Goal: Task Accomplishment & Management: Use online tool/utility

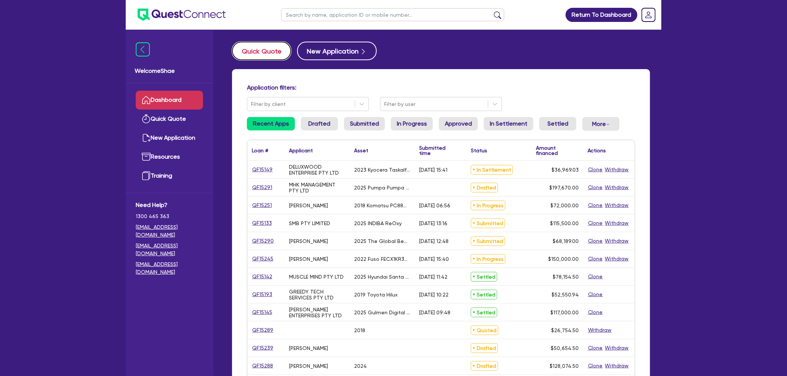
click at [255, 53] on button "Quick Quote" at bounding box center [261, 51] width 59 height 19
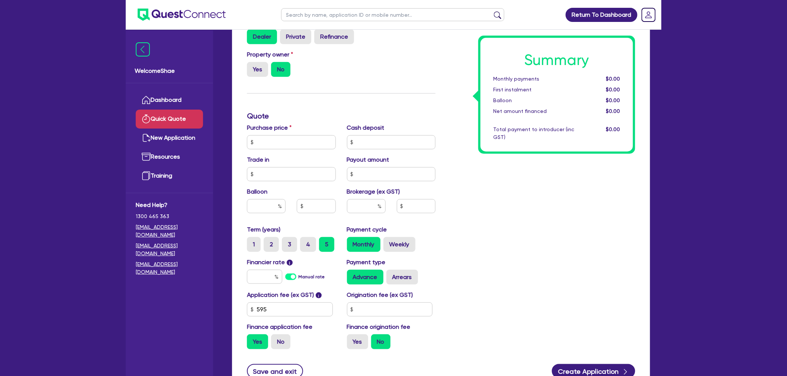
scroll to position [165, 0]
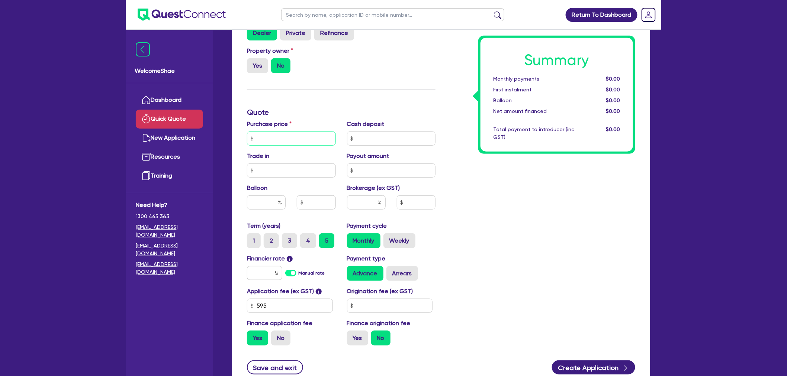
click at [282, 136] on input "text" at bounding box center [291, 139] width 89 height 14
type input "44,000"
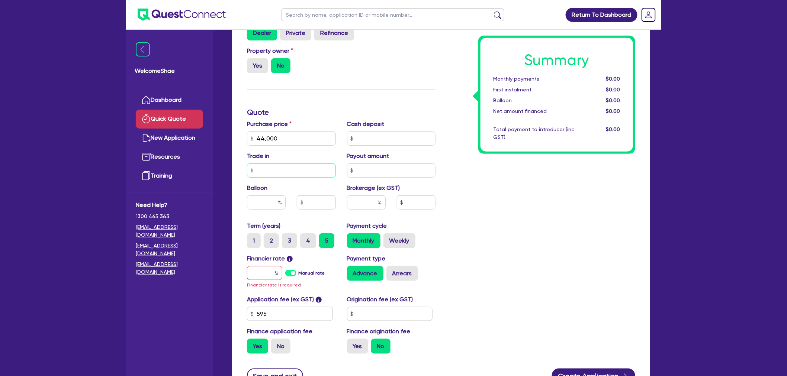
click at [280, 168] on input "text" at bounding box center [291, 171] width 89 height 14
type input "6,000"
click at [261, 273] on input "text" at bounding box center [264, 273] width 35 height 14
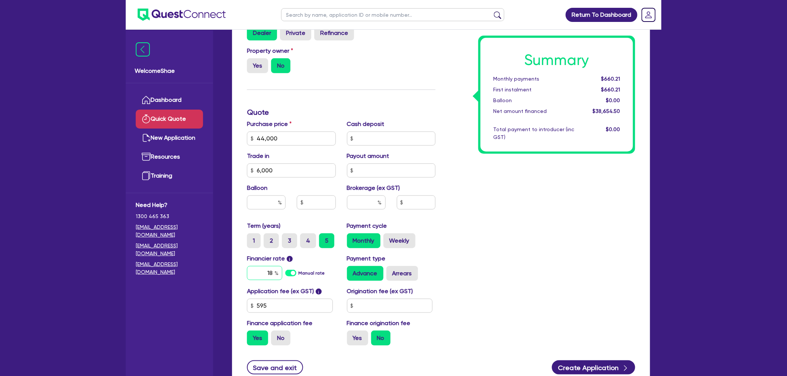
type input "18"
click at [447, 271] on div "Summary Monthly payments $967.07 First instalment $967.07 Balloon $0.00 Net amo…" at bounding box center [541, 134] width 200 height 435
click at [372, 203] on input "text" at bounding box center [366, 203] width 39 height 14
type input "2"
type input "773.09"
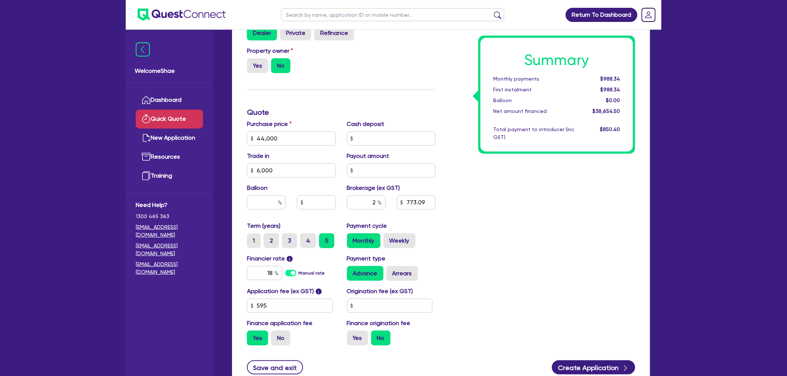
click at [471, 203] on div "Summary Monthly payments $988.34 First instalment $988.34 Balloon $0.00 Net amo…" at bounding box center [541, 134] width 200 height 435
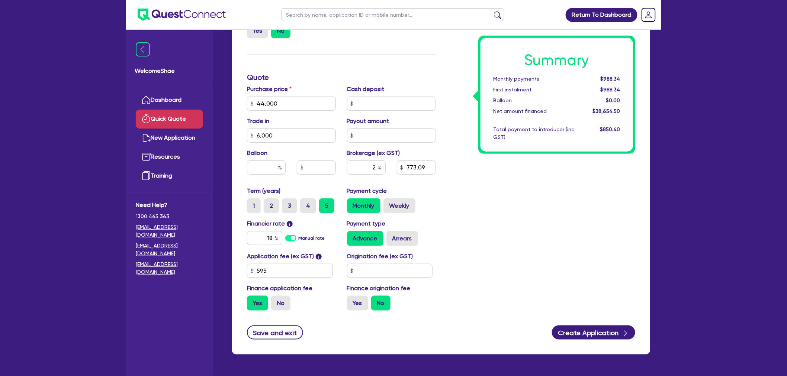
scroll to position [182, 0]
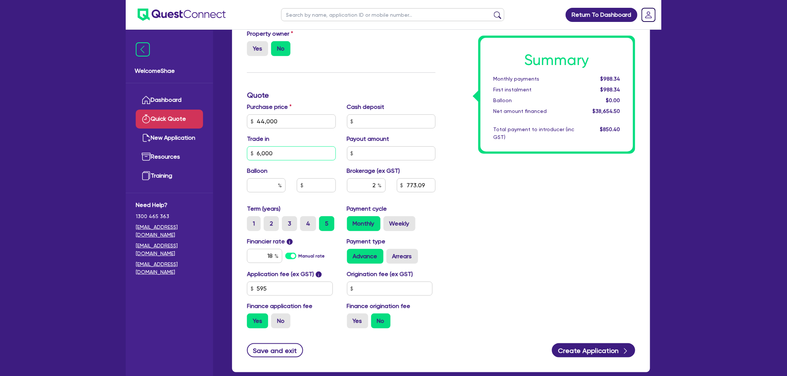
drag, startPoint x: 299, startPoint y: 152, endPoint x: 256, endPoint y: 151, distance: 42.8
click at [256, 151] on input "6,000" at bounding box center [291, 153] width 89 height 14
drag, startPoint x: 280, startPoint y: 118, endPoint x: 255, endPoint y: 117, distance: 24.2
click at [255, 117] on input "44,000" at bounding box center [291, 121] width 89 height 14
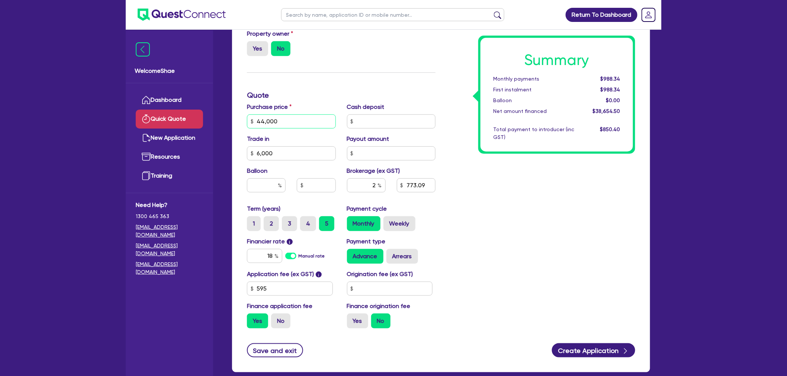
click at [256, 117] on input "44,000" at bounding box center [291, 121] width 89 height 14
click at [324, 227] on label "5" at bounding box center [326, 223] width 15 height 15
click at [324, 221] on input "5" at bounding box center [321, 218] width 5 height 5
drag, startPoint x: 376, startPoint y: 182, endPoint x: 370, endPoint y: 181, distance: 6.1
click at [370, 181] on input "2" at bounding box center [366, 185] width 39 height 14
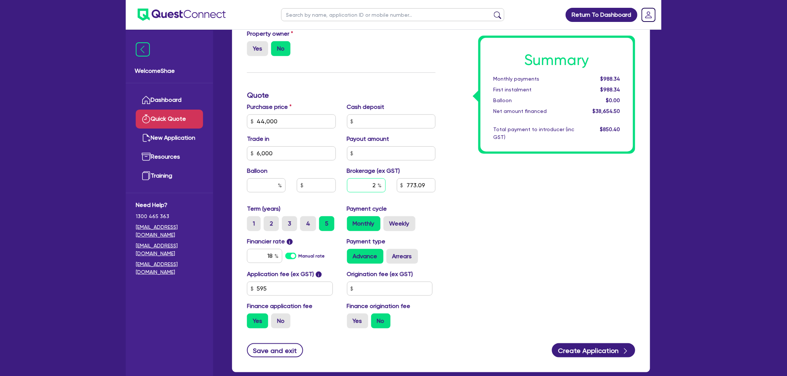
click at [373, 183] on input "2" at bounding box center [366, 185] width 39 height 14
click at [412, 184] on input "773.09" at bounding box center [416, 185] width 39 height 14
click at [481, 212] on div "Summary Monthly payments $988.34 First instalment $988.34 Balloon $0.00 Net amo…" at bounding box center [541, 117] width 200 height 435
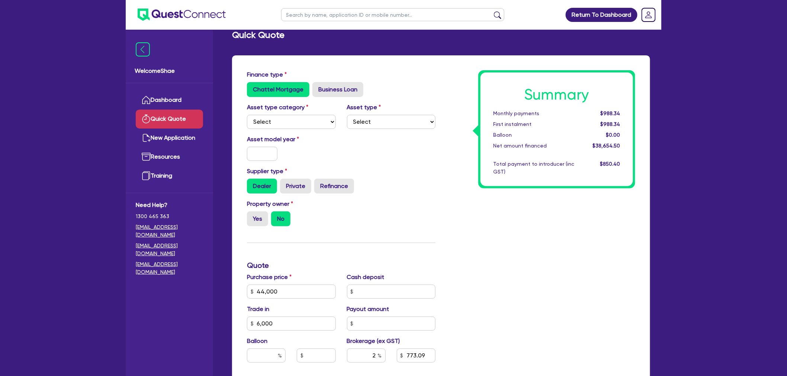
scroll to position [0, 0]
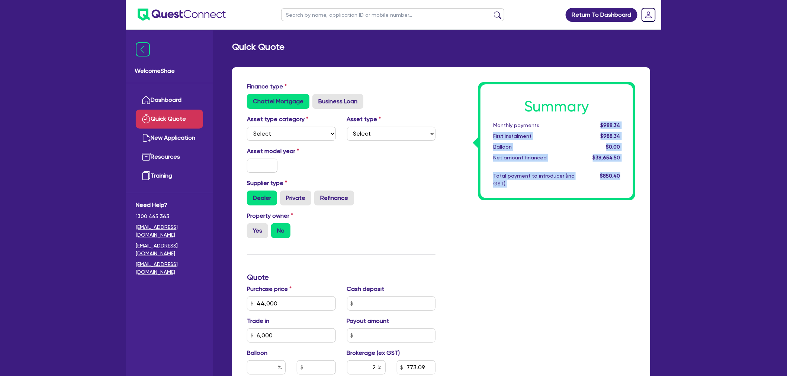
drag, startPoint x: 603, startPoint y: 123, endPoint x: 625, endPoint y: 171, distance: 53.0
click at [625, 171] on div "Summary Monthly payments $988.34 First instalment $988.34 Balloon $0.00 Net amo…" at bounding box center [556, 141] width 152 height 114
drag, startPoint x: 615, startPoint y: 172, endPoint x: 507, endPoint y: 106, distance: 126.8
click at [507, 106] on div "Summary Monthly payments $988.34 First instalment $988.34 Balloon $0.00 Net amo…" at bounding box center [556, 141] width 152 height 114
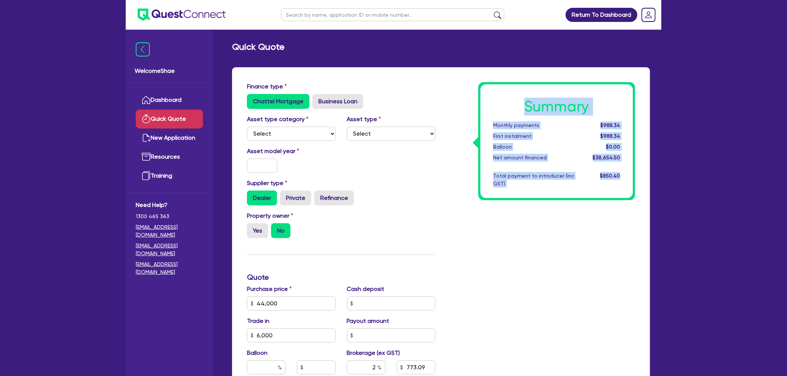
click at [531, 240] on div "Summary Monthly payments $988.34 First instalment $988.34 Balloon $0.00 Net amo…" at bounding box center [541, 299] width 200 height 435
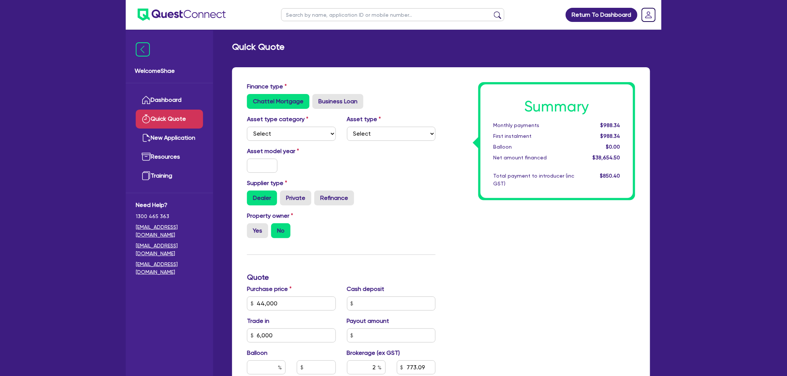
scroll to position [223, 0]
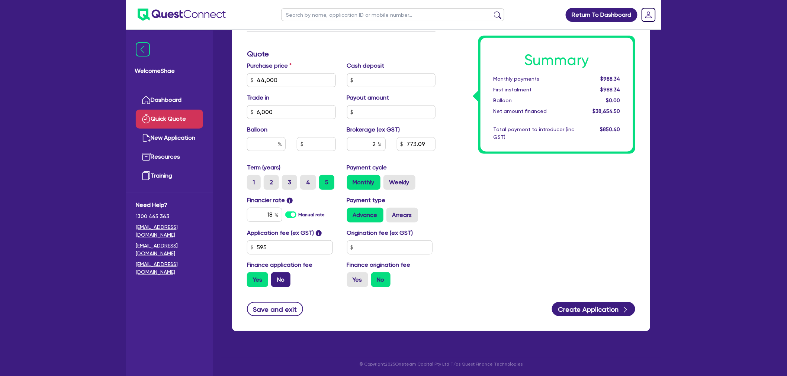
click at [287, 281] on label "No" at bounding box center [280, 279] width 19 height 15
click at [276, 277] on input "No" at bounding box center [273, 274] width 5 height 5
radio input "true"
type input "760"
click at [566, 285] on div "Summary Monthly payments $971.61 First instalment i $1,626.11 Balloon $0.00 Net…" at bounding box center [541, 76] width 200 height 435
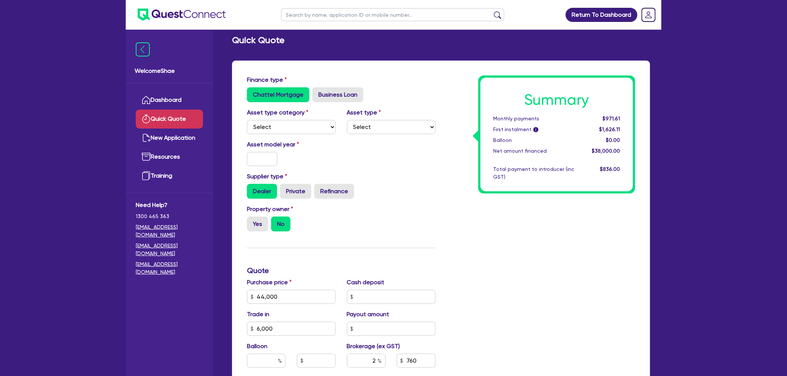
scroll to position [0, 0]
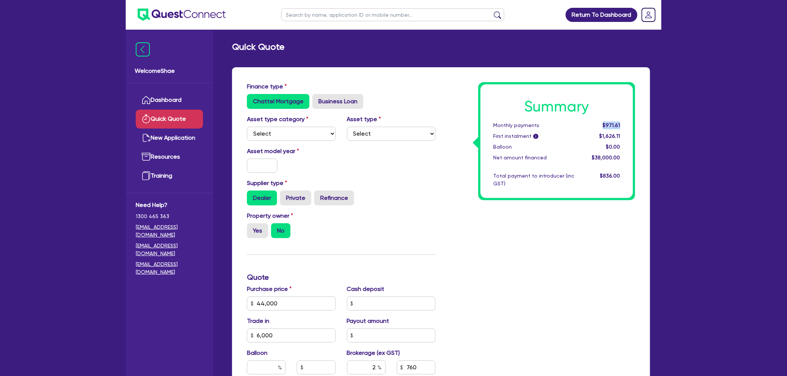
drag, startPoint x: 608, startPoint y: 127, endPoint x: 629, endPoint y: 126, distance: 20.4
click at [629, 126] on div "Summary Monthly payments $971.61 First instalment i $1,626.11 Balloon $0.00 Net…" at bounding box center [556, 141] width 152 height 114
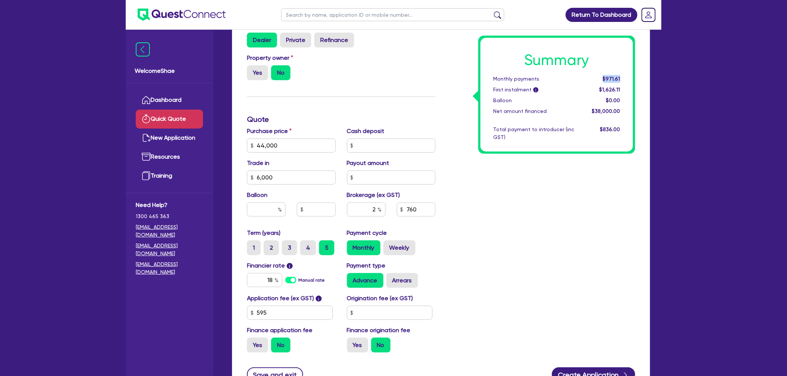
scroll to position [165, 0]
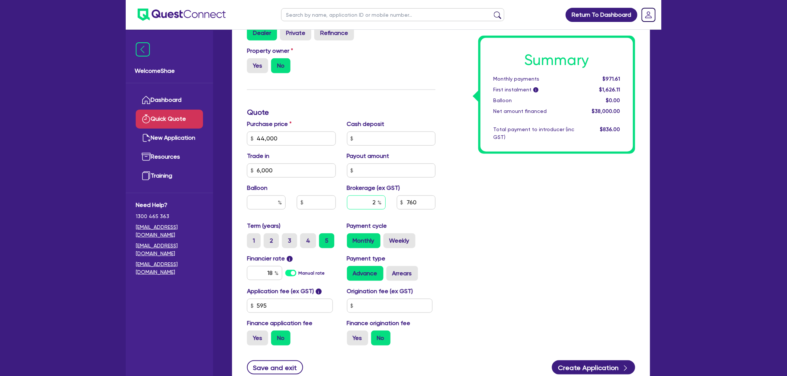
click at [372, 200] on input "2" at bounding box center [366, 203] width 39 height 14
drag, startPoint x: 370, startPoint y: 204, endPoint x: 382, endPoint y: 202, distance: 12.0
click at [382, 202] on input "2" at bounding box center [366, 203] width 39 height 14
click at [539, 231] on div "Summary Monthly payments $971.61 First instalment i $1,626.11 Balloon $0.00 Net…" at bounding box center [541, 134] width 200 height 435
click at [371, 201] on input "2" at bounding box center [366, 203] width 39 height 14
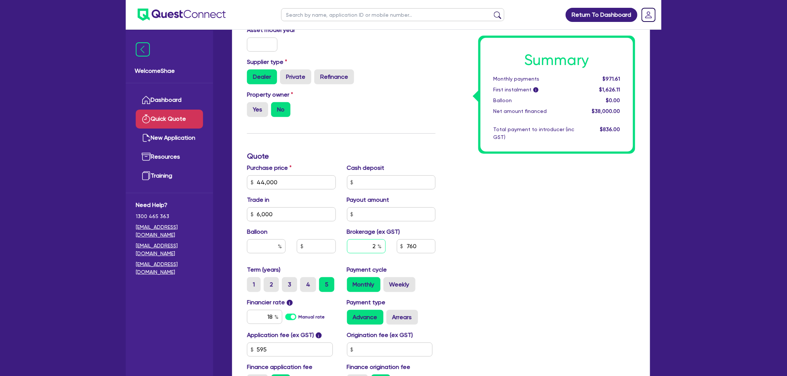
scroll to position [124, 0]
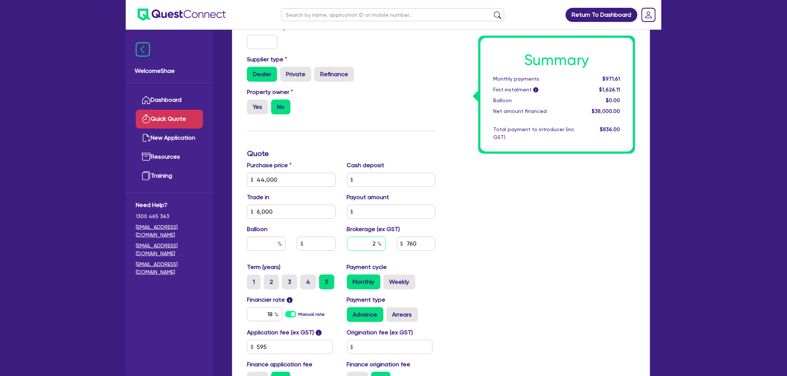
click at [376, 243] on input "2" at bounding box center [366, 244] width 39 height 14
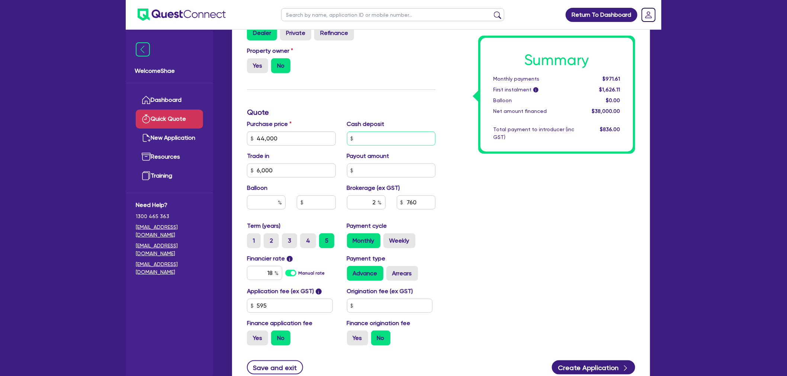
click at [364, 138] on input "text" at bounding box center [391, 139] width 89 height 14
type input "1"
type input "759.98"
type input "1,000"
type input "740"
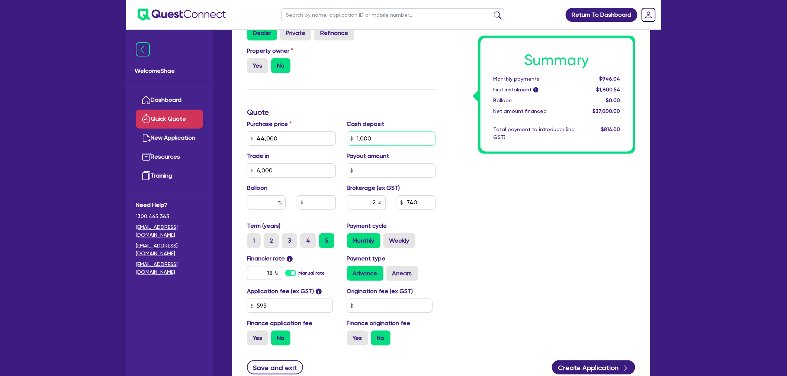
click at [365, 136] on input "1,000" at bounding box center [391, 139] width 89 height 14
type input "10,000"
type input "560"
click at [476, 200] on div "Summary Monthly payments $715.92 First instalment i $1,370.42 Balloon $0.00 Net…" at bounding box center [541, 134] width 200 height 435
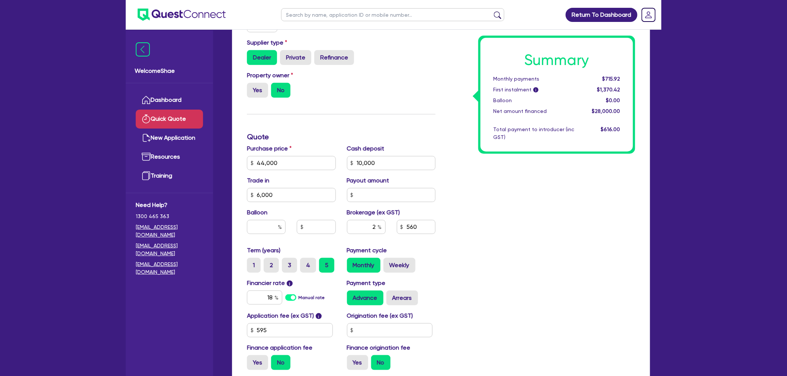
scroll to position [17, 0]
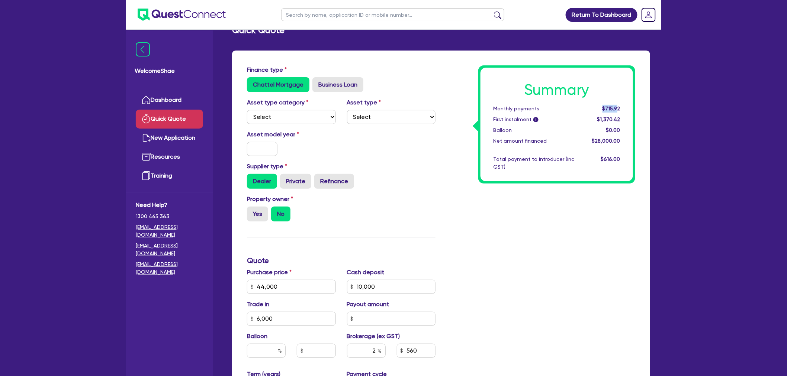
drag, startPoint x: 603, startPoint y: 107, endPoint x: 619, endPoint y: 108, distance: 15.7
click at [619, 108] on div "$715.92" at bounding box center [602, 109] width 46 height 8
click at [610, 207] on div "Summary Monthly payments $715.92 First instalment i $1,370.42 Balloon $0.00 Net…" at bounding box center [541, 282] width 200 height 435
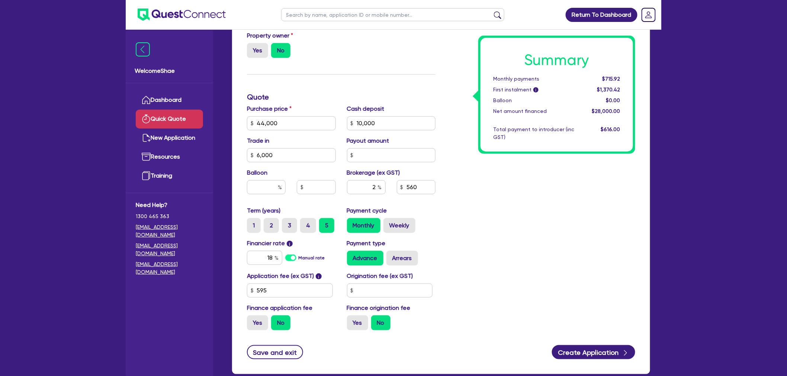
scroll to position [182, 0]
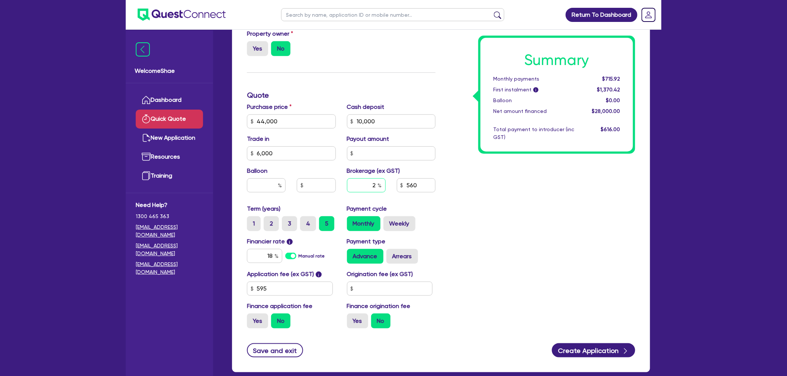
click at [373, 184] on input "2" at bounding box center [366, 185] width 39 height 14
type input "5"
type input "1,400"
click at [522, 262] on div "Summary Monthly payments $739.04 First instalment i $1,393.54 Balloon $0.00 Net…" at bounding box center [541, 117] width 200 height 435
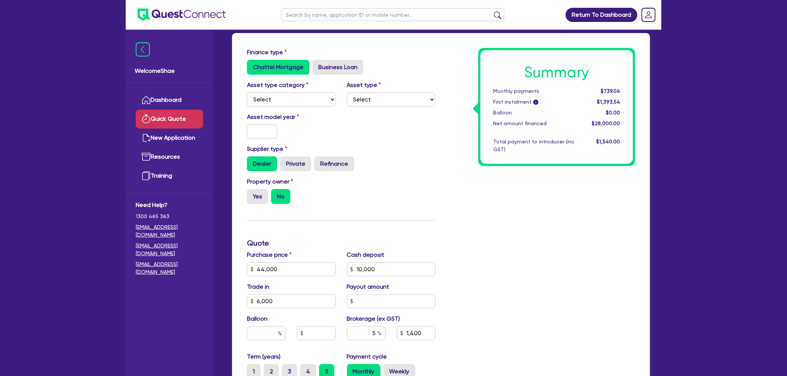
scroll to position [17, 0]
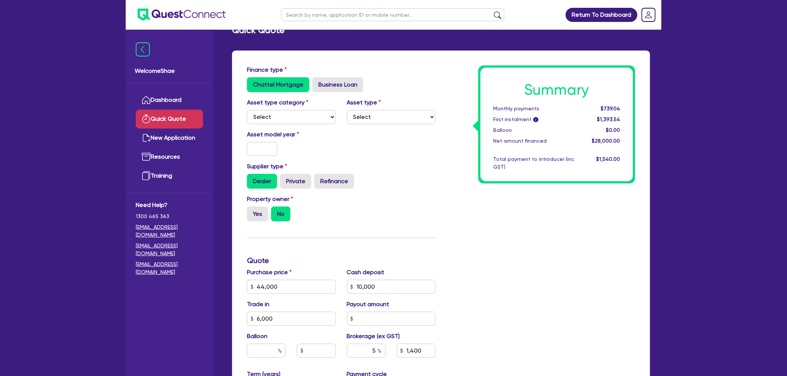
click at [610, 105] on div "$739.04" at bounding box center [602, 109] width 46 height 8
click at [577, 216] on div "Summary Monthly payments $739.04 First instalment i $1,393.54 Balloon $0.00 Net…" at bounding box center [541, 282] width 200 height 435
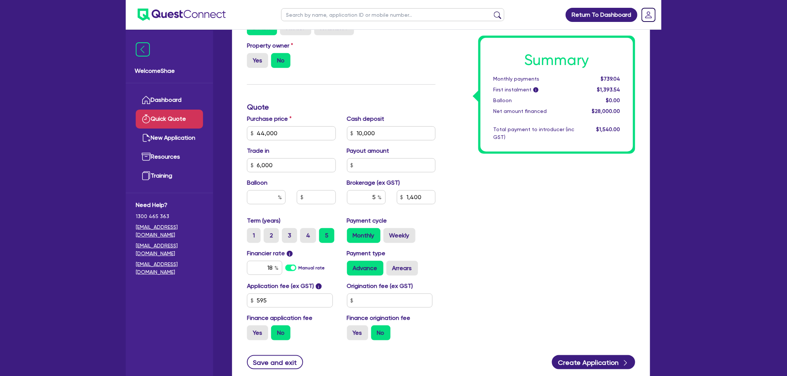
scroll to position [182, 0]
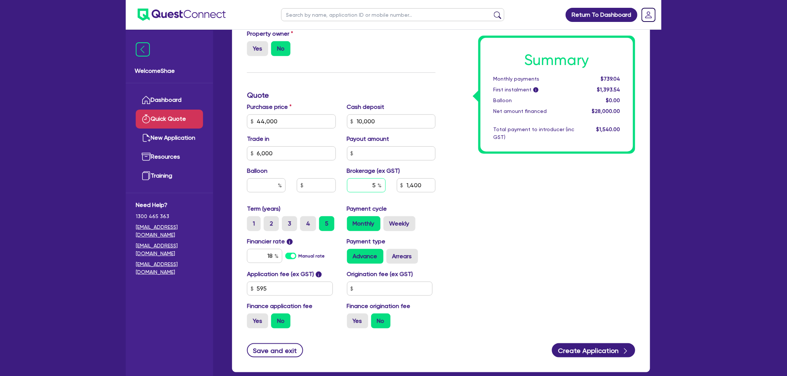
click at [374, 179] on input "5" at bounding box center [366, 185] width 39 height 14
type input "2"
type input "560"
click at [552, 192] on div "Summary Monthly payments $715.92 First instalment i $1,370.42 Balloon $0.00 Net…" at bounding box center [541, 117] width 200 height 435
click at [341, 119] on div "Cash deposit 10,000" at bounding box center [391, 116] width 100 height 26
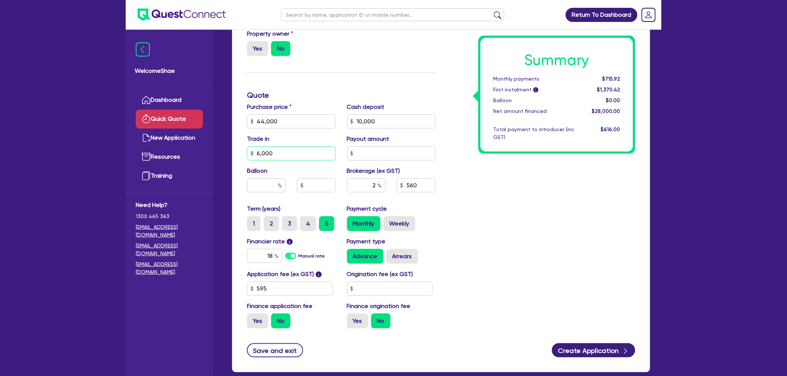
click at [271, 154] on input "6,000" at bounding box center [291, 153] width 89 height 14
click at [365, 118] on input "10,000" at bounding box center [391, 121] width 89 height 14
type input "8"
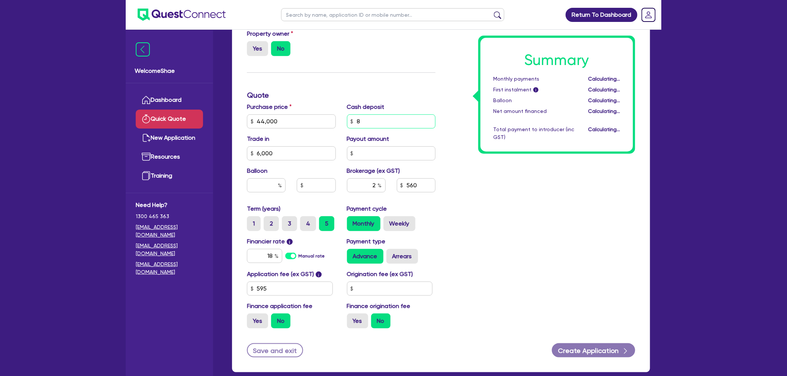
type input "759.84"
type input "300"
type input "754"
click at [412, 121] on input "300" at bounding box center [391, 121] width 89 height 14
type input "3,000"
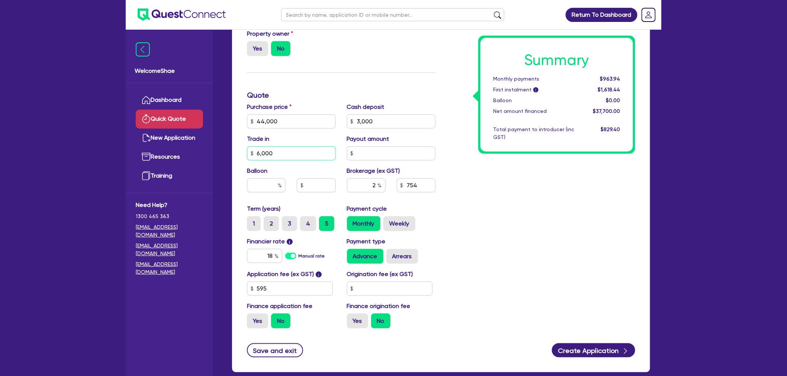
type input "700"
click at [539, 190] on div "Summary Monthly payments $894.90 First instalment i $1,549.40 Balloon $0.00 Net…" at bounding box center [541, 117] width 200 height 435
click at [274, 256] on input "18" at bounding box center [264, 256] width 35 height 14
type input "17.95"
click at [503, 222] on div "Summary Monthly payments $893.98 First instalment i $1,548.48 Balloon $0.00 Net…" at bounding box center [541, 117] width 200 height 435
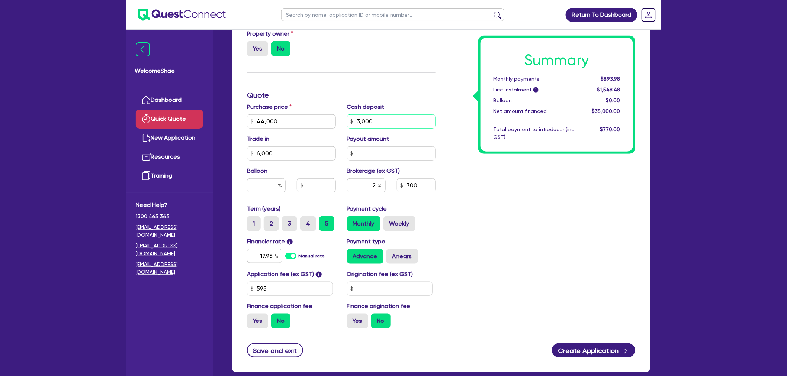
drag, startPoint x: 348, startPoint y: 119, endPoint x: 307, endPoint y: 117, distance: 40.9
click at [309, 117] on div "Purchase price 44,000 Cash deposit 3,000 Trade in 6,000 Payout amount Balloon B…" at bounding box center [341, 154] width 200 height 102
type input "10,000"
type input "560"
click at [527, 233] on div "Summary Monthly payments $715.19 First instalment i $1,369.69 Balloon $0.00 Net…" at bounding box center [541, 117] width 200 height 435
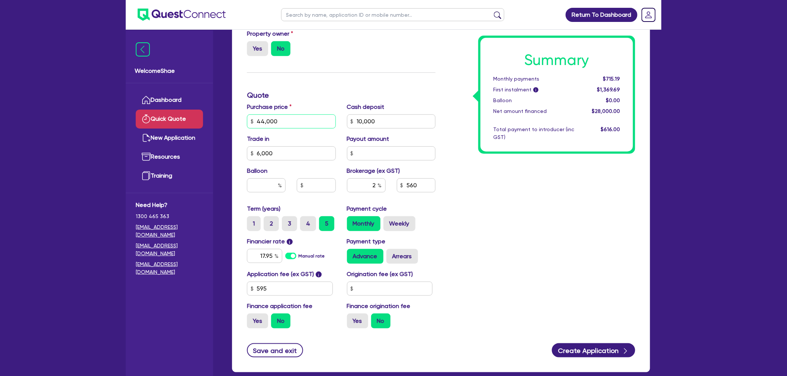
drag, startPoint x: 293, startPoint y: 120, endPoint x: 250, endPoint y: 117, distance: 42.5
click at [250, 117] on div "44,000" at bounding box center [291, 121] width 89 height 14
click at [285, 124] on input "44,000" at bounding box center [291, 121] width 89 height 14
drag, startPoint x: 287, startPoint y: 120, endPoint x: 250, endPoint y: 120, distance: 36.4
click at [250, 120] on div "44,000" at bounding box center [291, 121] width 89 height 14
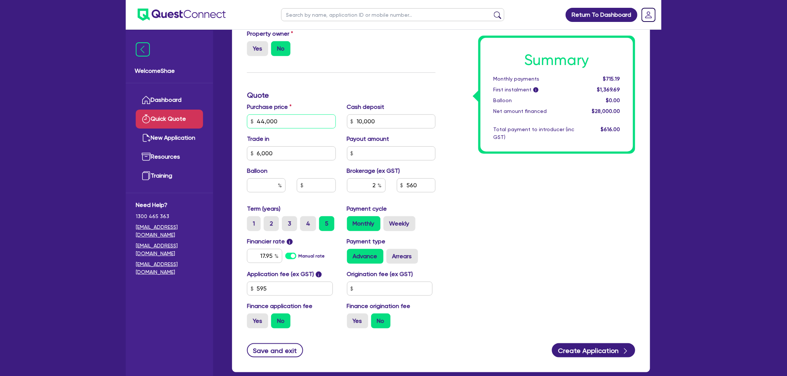
click at [278, 118] on input "44,000" at bounding box center [291, 121] width 89 height 14
click at [375, 184] on input "2" at bounding box center [366, 185] width 39 height 14
drag, startPoint x: 375, startPoint y: 184, endPoint x: 362, endPoint y: 191, distance: 15.3
click at [362, 191] on input "2" at bounding box center [366, 185] width 39 height 14
click at [372, 186] on input "2" at bounding box center [366, 185] width 39 height 14
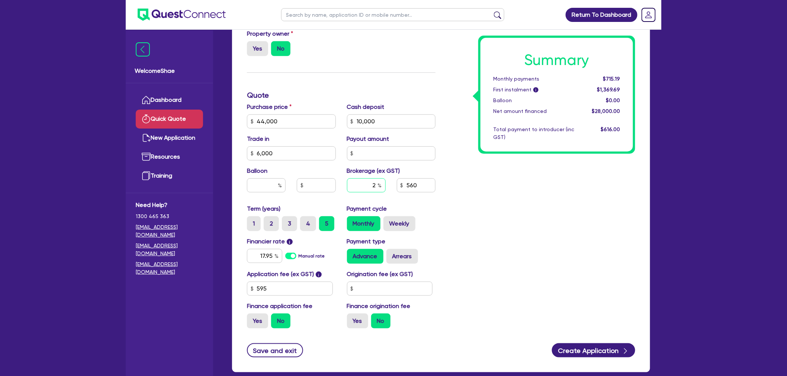
drag, startPoint x: 372, startPoint y: 186, endPoint x: 391, endPoint y: 186, distance: 19.3
click at [391, 186] on div "2 560" at bounding box center [391, 188] width 100 height 20
click at [409, 183] on input "560" at bounding box center [416, 185] width 39 height 14
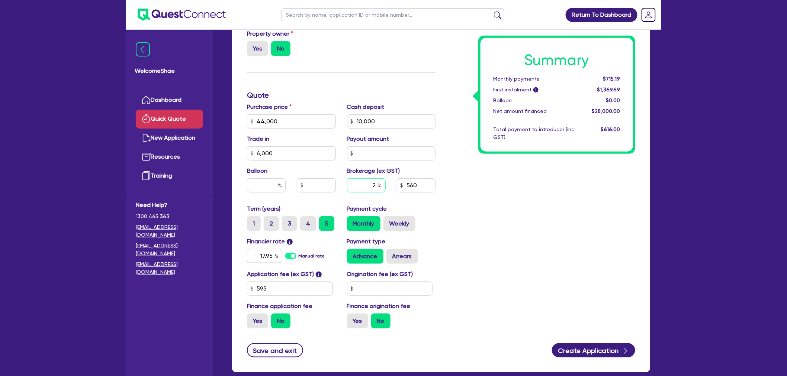
click at [374, 181] on input "2" at bounding box center [366, 185] width 39 height 14
click at [419, 184] on input "560" at bounding box center [416, 185] width 39 height 14
click at [554, 237] on div "Summary Monthly payments $699.79 First instalment i $1,354.29 Balloon $0.00 Net…" at bounding box center [541, 117] width 200 height 435
